Goal: Information Seeking & Learning: Learn about a topic

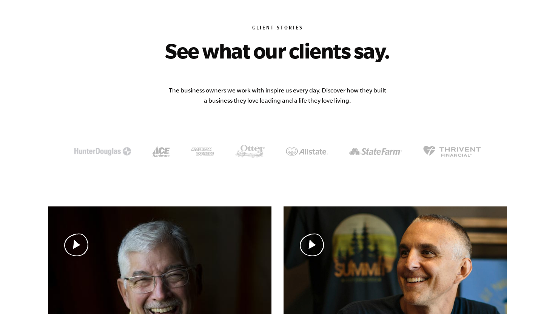
scroll to position [62, 0]
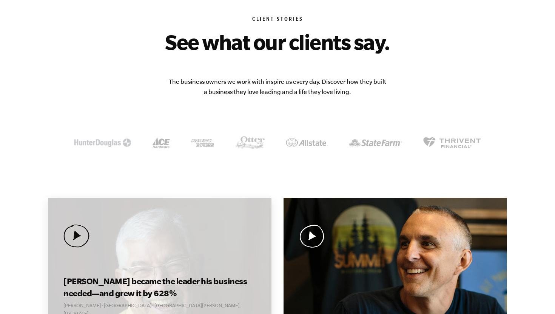
click at [231, 238] on div "Curt became the leader his business needed—and grew it by 628% Curt Richardson …" at bounding box center [159, 288] width 223 height 181
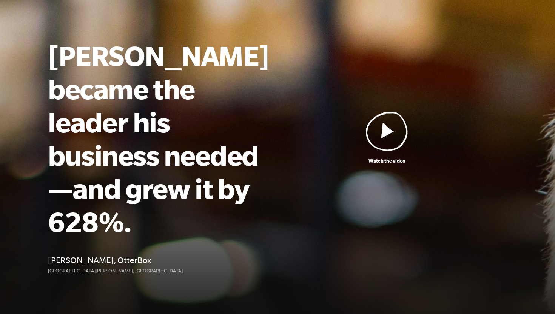
scroll to position [64, 0]
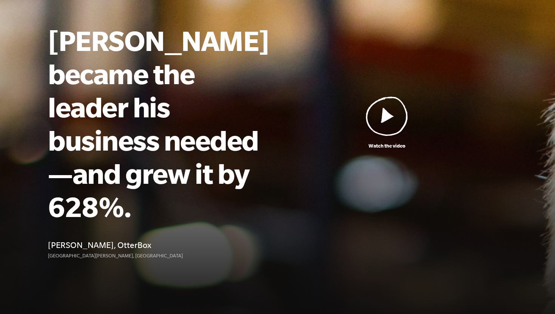
click at [394, 96] on img at bounding box center [387, 116] width 42 height 40
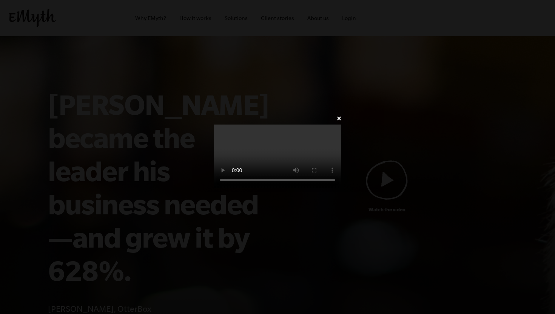
scroll to position [64, 0]
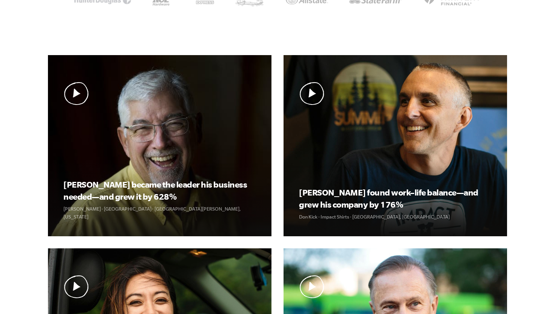
scroll to position [269, 0]
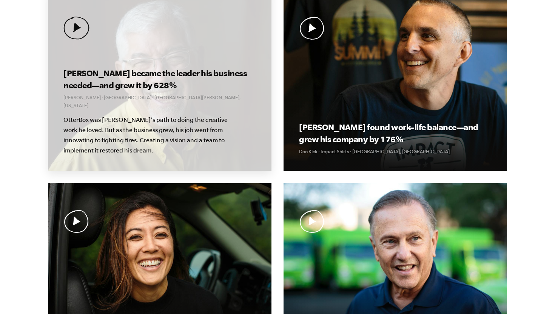
click at [115, 123] on p "OtterBox was Curt’s path to doing the creative work he loved. But as the busine…" at bounding box center [151, 135] width 177 height 41
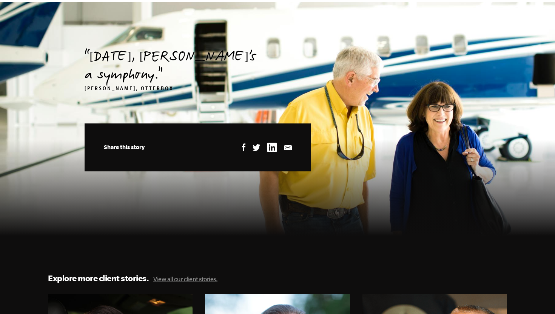
scroll to position [2377, 0]
